Goal: Navigation & Orientation: Find specific page/section

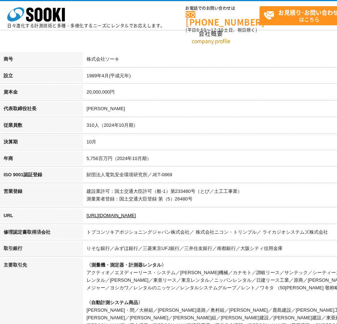
scroll to position [108, 0]
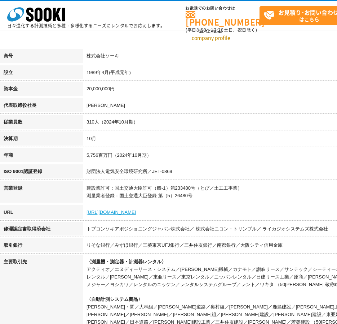
click at [122, 211] on link "[URL][DOMAIN_NAME]" at bounding box center [111, 211] width 49 height 5
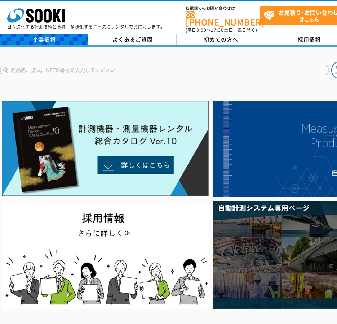
click at [28, 34] on link "企業情報" at bounding box center [44, 39] width 88 height 11
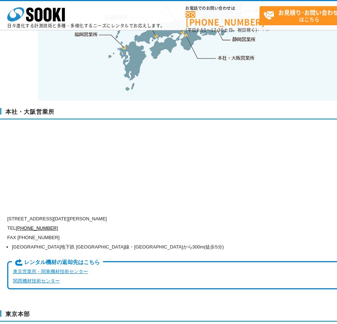
scroll to position [1660, 0]
